Goal: Communication & Community: Answer question/provide support

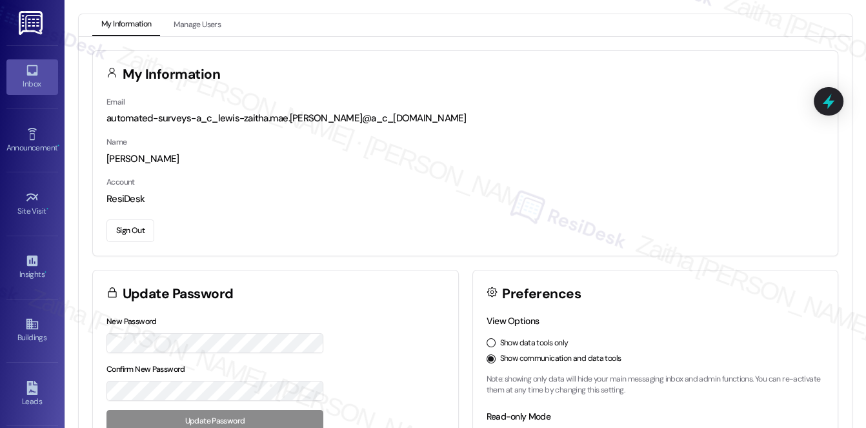
click at [28, 76] on icon at bounding box center [32, 70] width 14 height 14
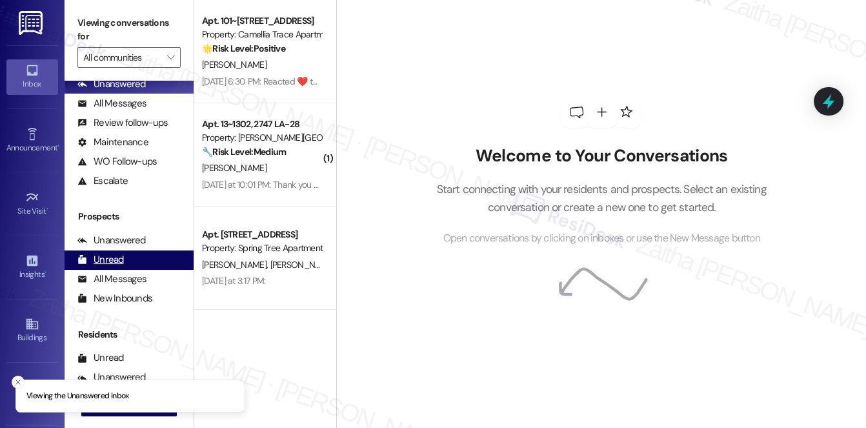
scroll to position [154, 0]
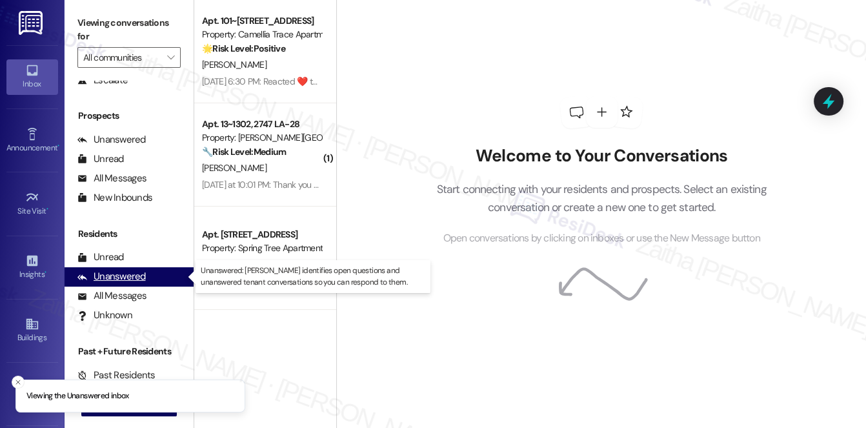
click at [125, 278] on div "Unanswered" at bounding box center [111, 277] width 68 height 14
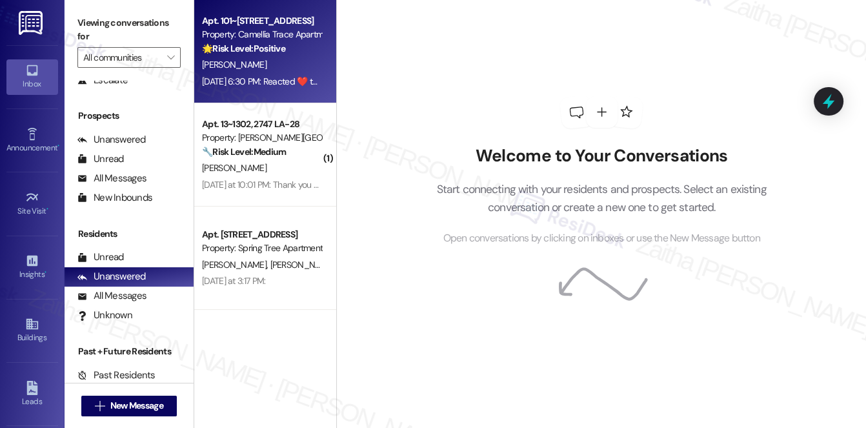
click at [298, 65] on div "[PERSON_NAME]" at bounding box center [262, 65] width 122 height 16
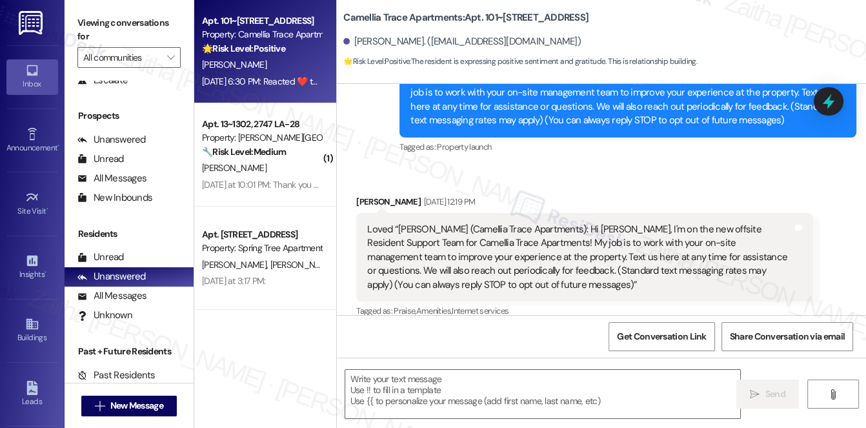
type textarea "Fetching suggested responses. Please feel free to read through the conversation…"
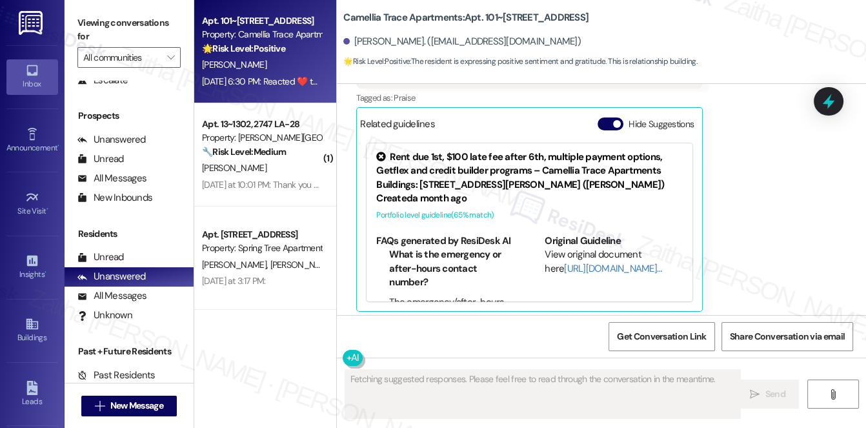
scroll to position [1325, 0]
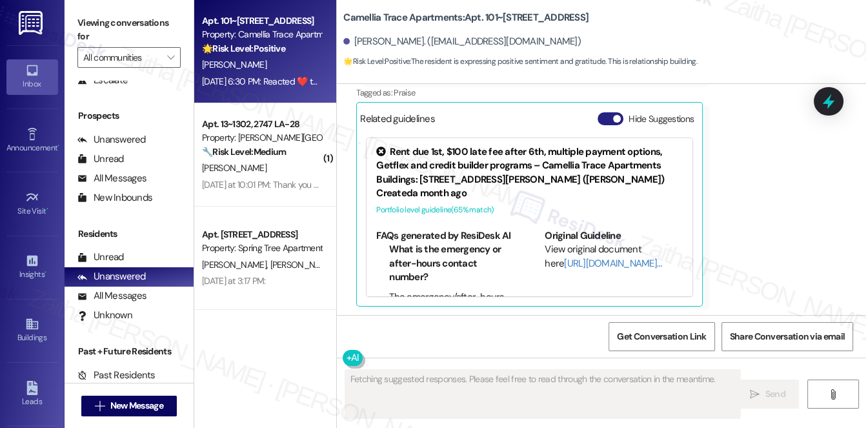
click at [604, 119] on button "Hide Suggestions" at bounding box center [611, 118] width 26 height 13
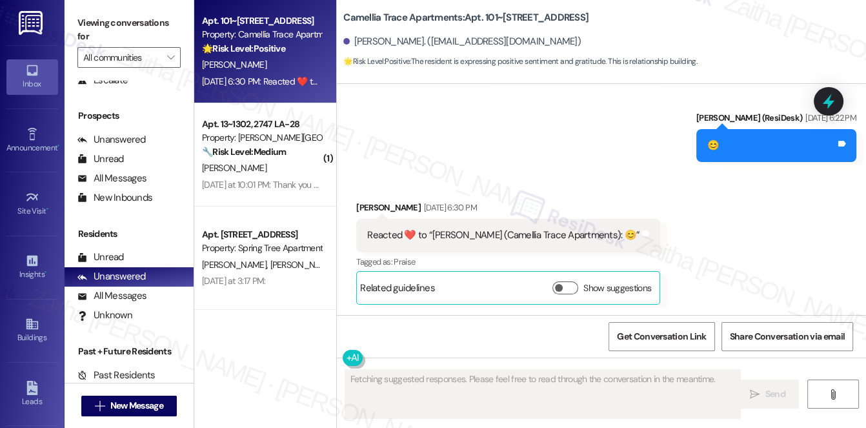
scroll to position [1155, 0]
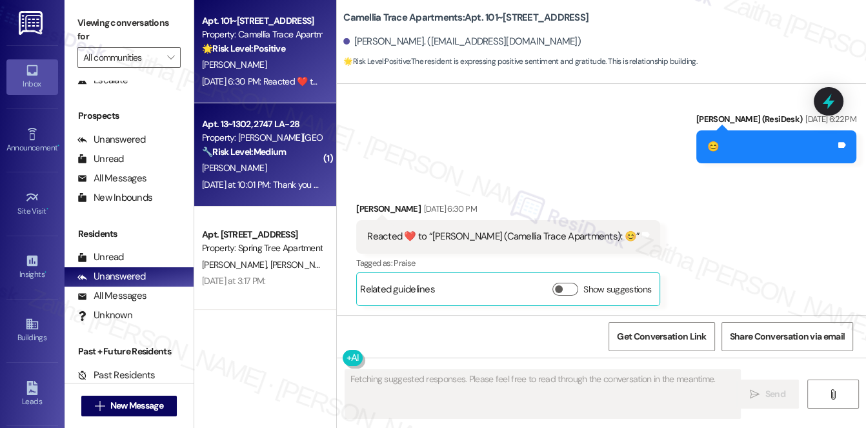
click at [265, 163] on div "[PERSON_NAME]" at bounding box center [262, 168] width 122 height 16
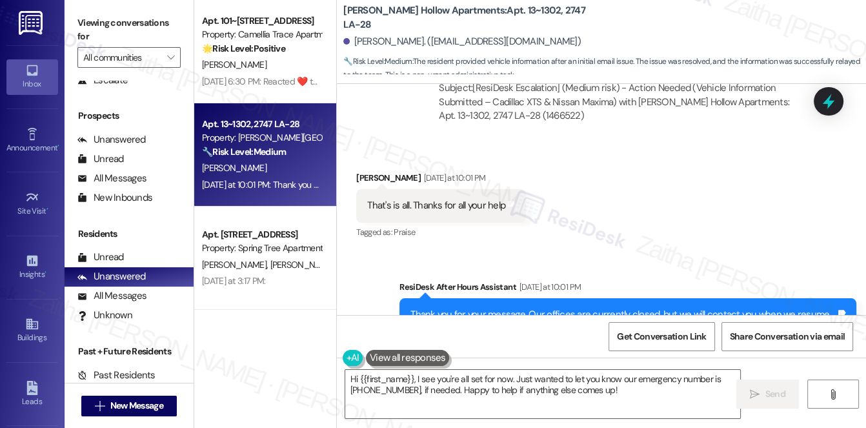
scroll to position [1064, 0]
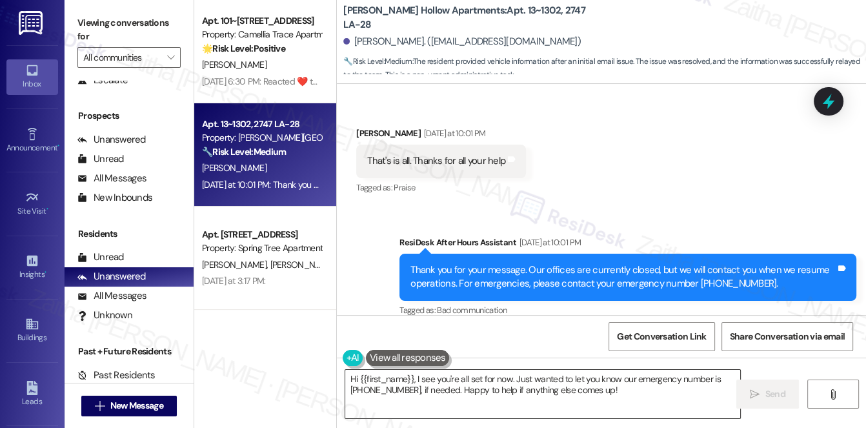
click at [354, 378] on textarea "Hi {{first_name}}, I see you're all set for now. Just wanted to let you know ou…" at bounding box center [543, 394] width 396 height 48
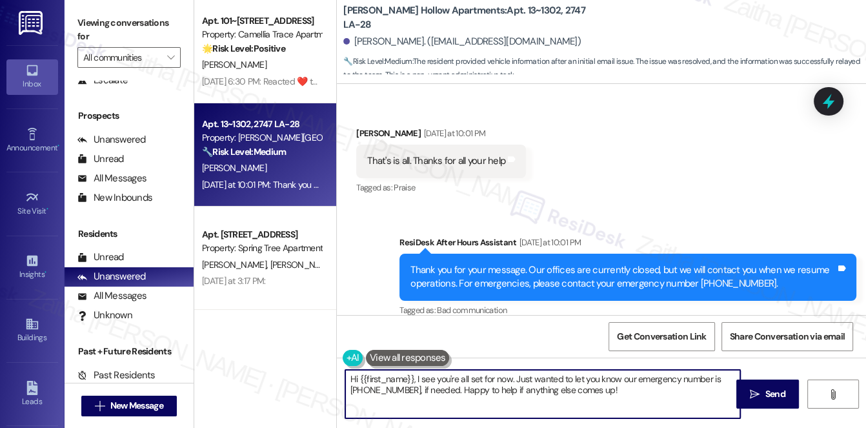
click at [354, 378] on textarea "Hi {{first_name}}, I see you're all set for now. Just wanted to let you know ou…" at bounding box center [543, 394] width 396 height 48
drag, startPoint x: 467, startPoint y: 376, endPoint x: 488, endPoint y: 393, distance: 26.6
click at [488, 393] on textarea "You're welcome, {{first_name}}, I see you're all set for now. Just wanted to le…" at bounding box center [543, 394] width 396 height 48
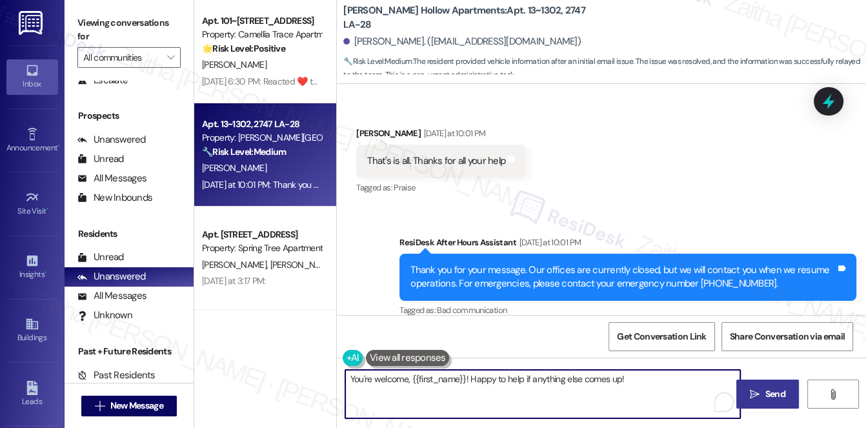
type textarea "You're welcome, {{first_name}}! Happy to help if anything else comes up!"
click at [780, 399] on span "Send" at bounding box center [776, 394] width 20 height 14
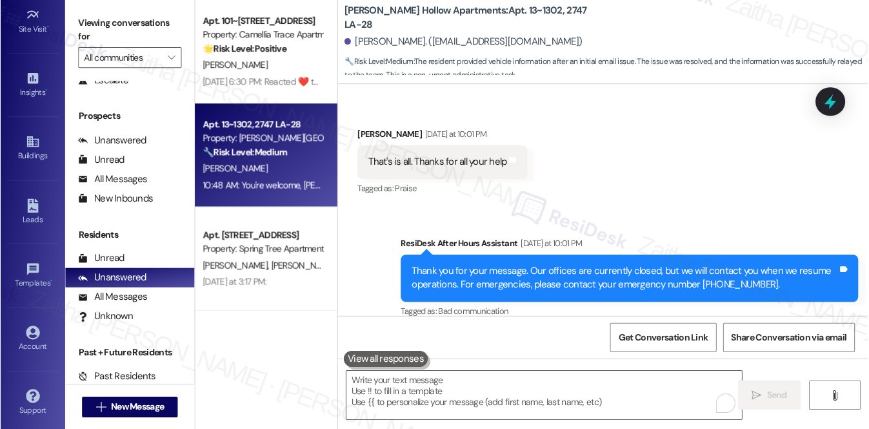
scroll to position [182, 0]
